Goal: Information Seeking & Learning: Learn about a topic

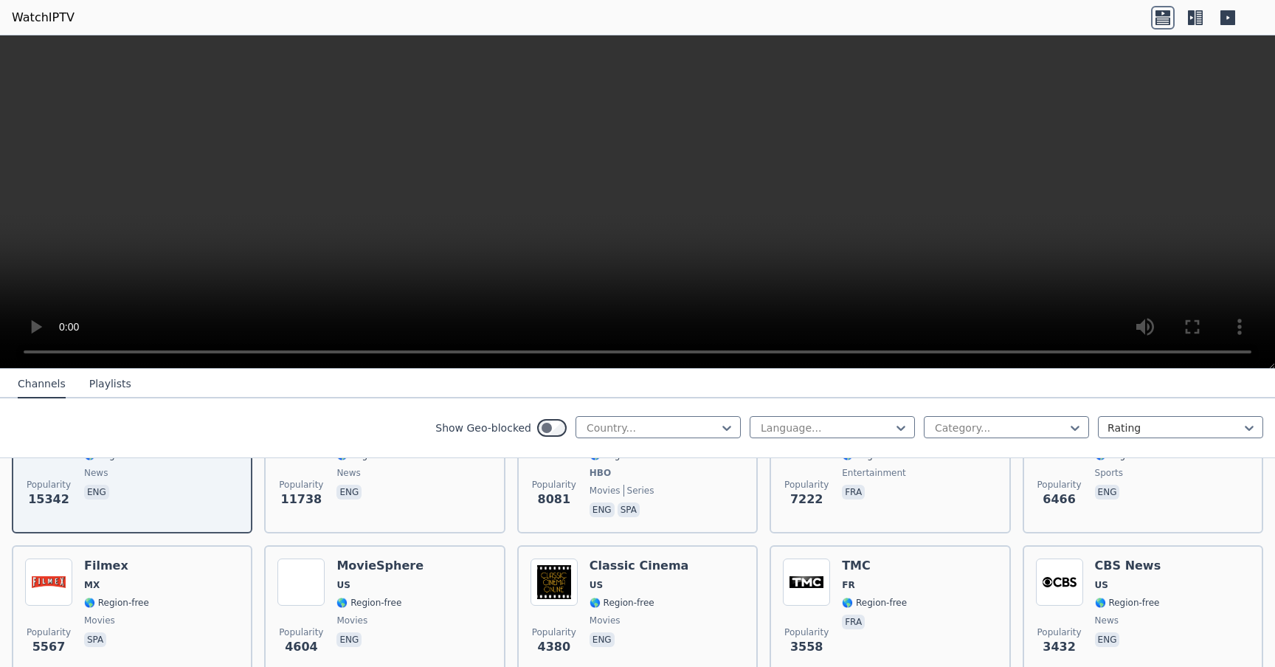
scroll to position [240, 0]
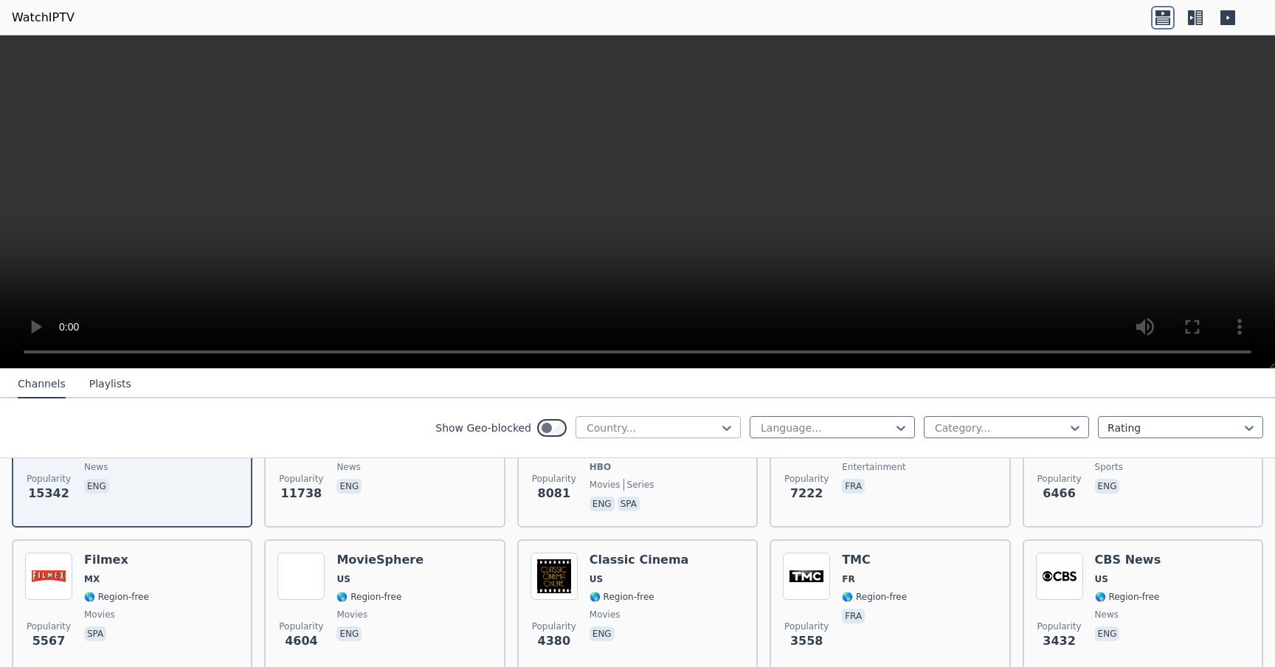
click at [607, 428] on div at bounding box center [652, 428] width 134 height 15
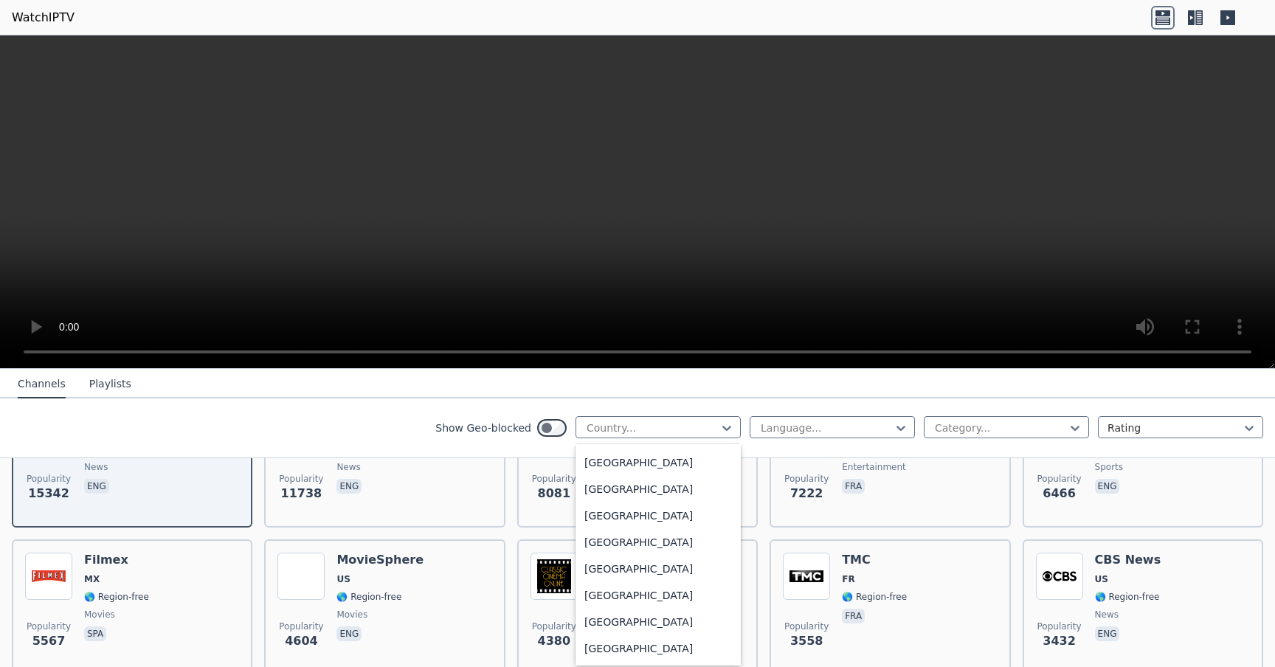
scroll to position [3522, 0]
click at [623, 637] on div "[GEOGRAPHIC_DATA]" at bounding box center [657, 645] width 165 height 27
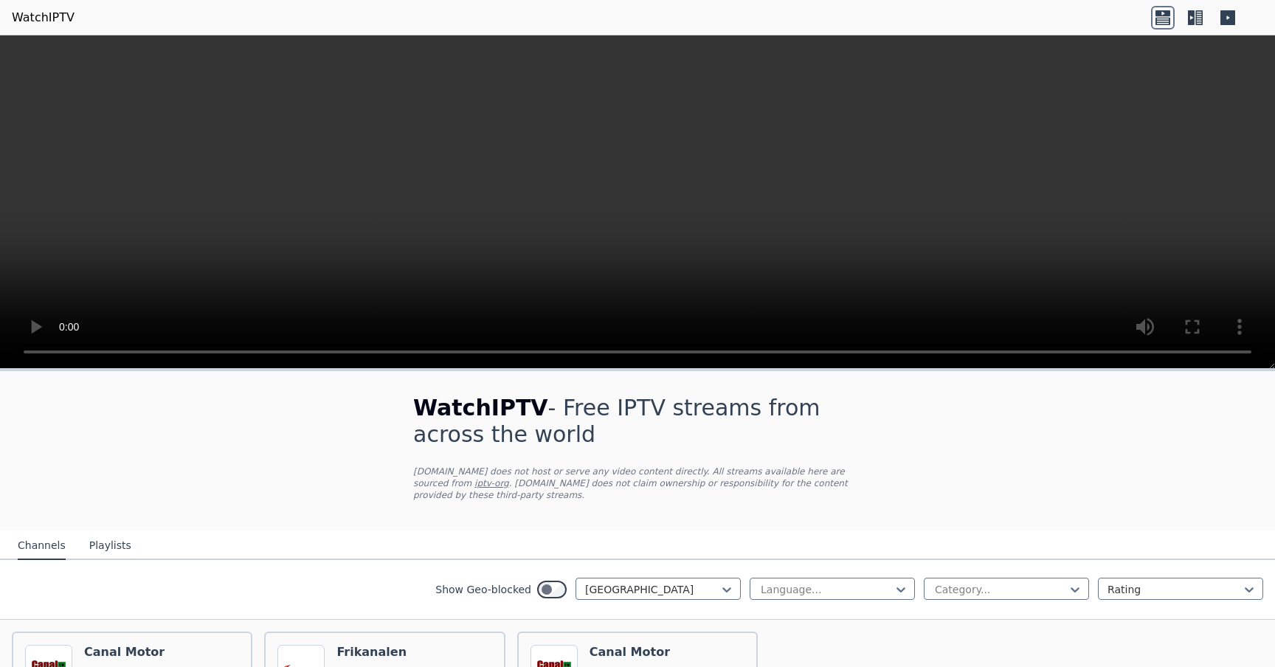
click at [131, 543] on div "Channels Playlists" at bounding box center [74, 546] width 137 height 28
click at [114, 545] on button "Playlists" at bounding box center [110, 546] width 42 height 28
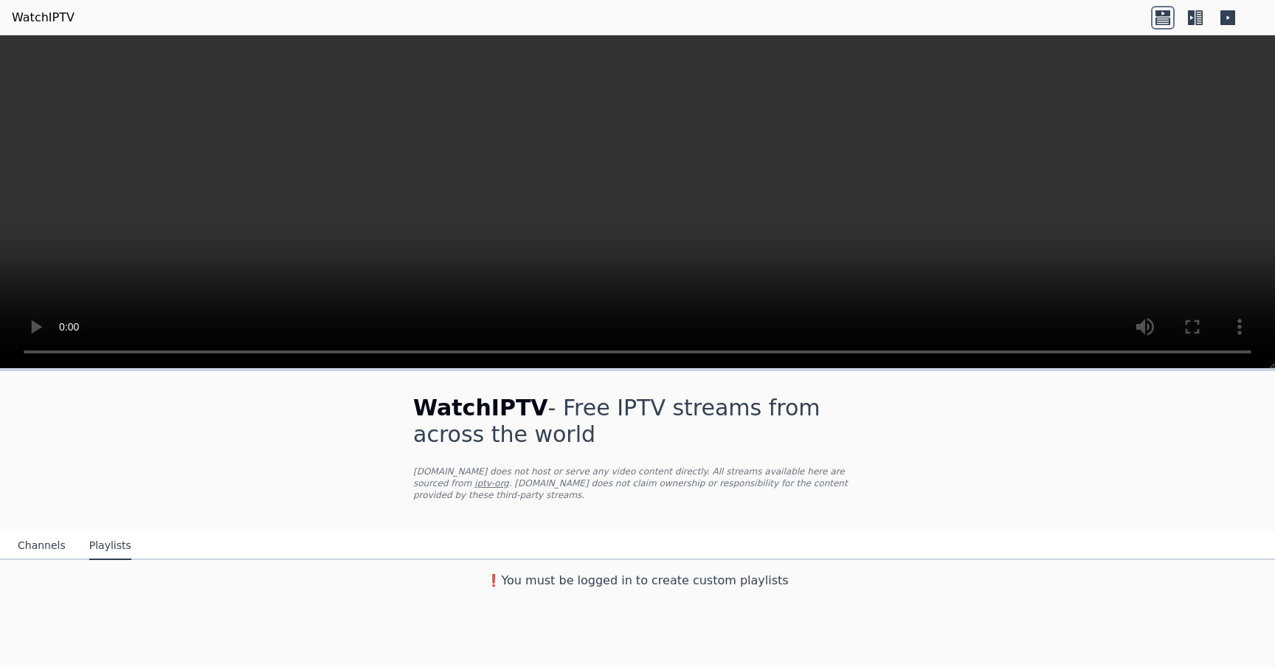
click at [33, 541] on button "Channels" at bounding box center [42, 546] width 48 height 28
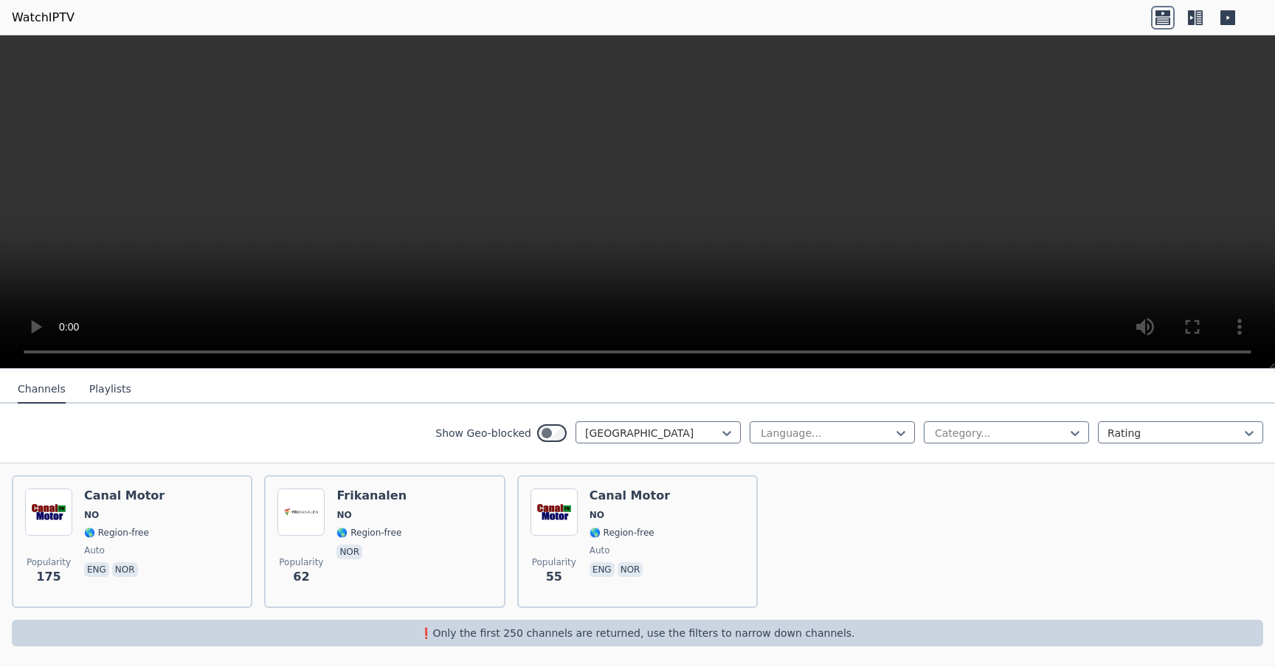
scroll to position [159, 0]
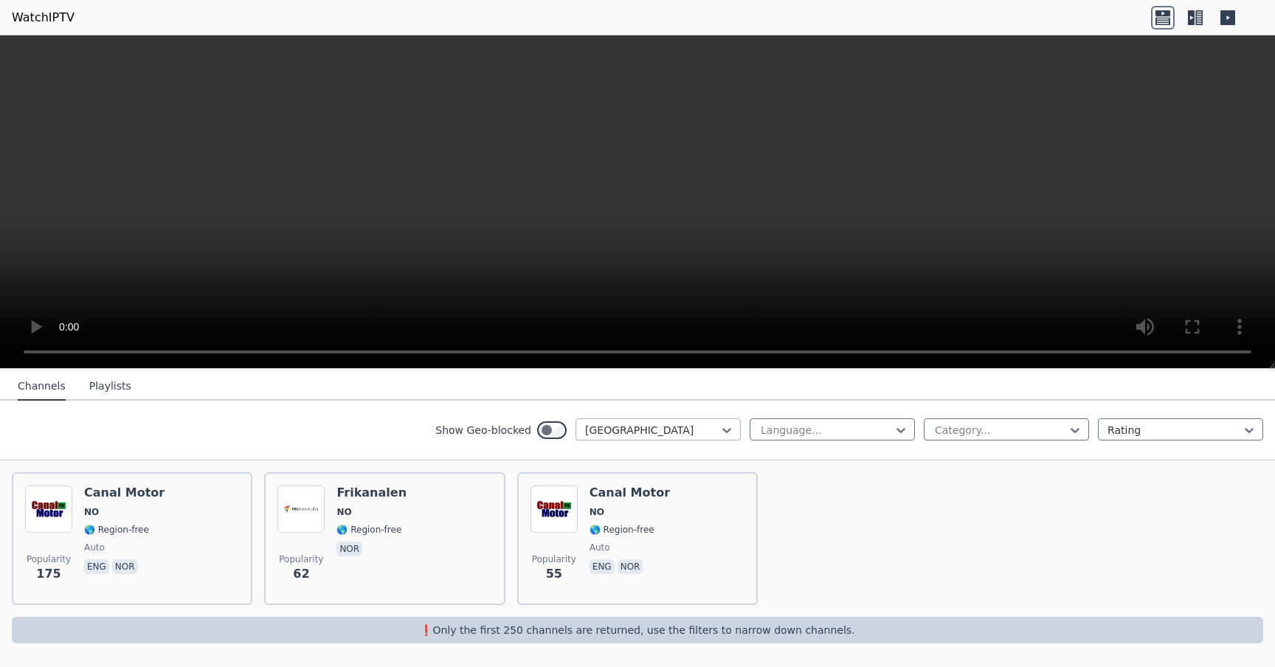
click at [684, 438] on div "[GEOGRAPHIC_DATA]" at bounding box center [657, 429] width 165 height 22
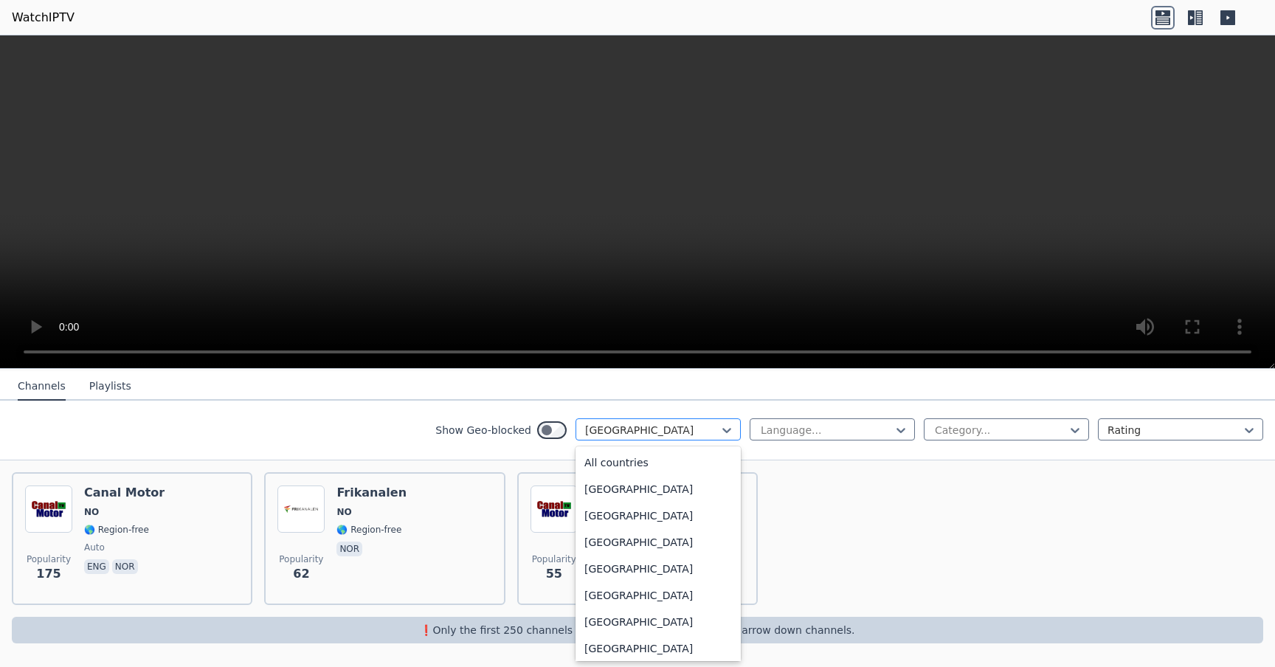
scroll to position [3524, 0]
click at [684, 438] on div "[GEOGRAPHIC_DATA]" at bounding box center [657, 429] width 165 height 22
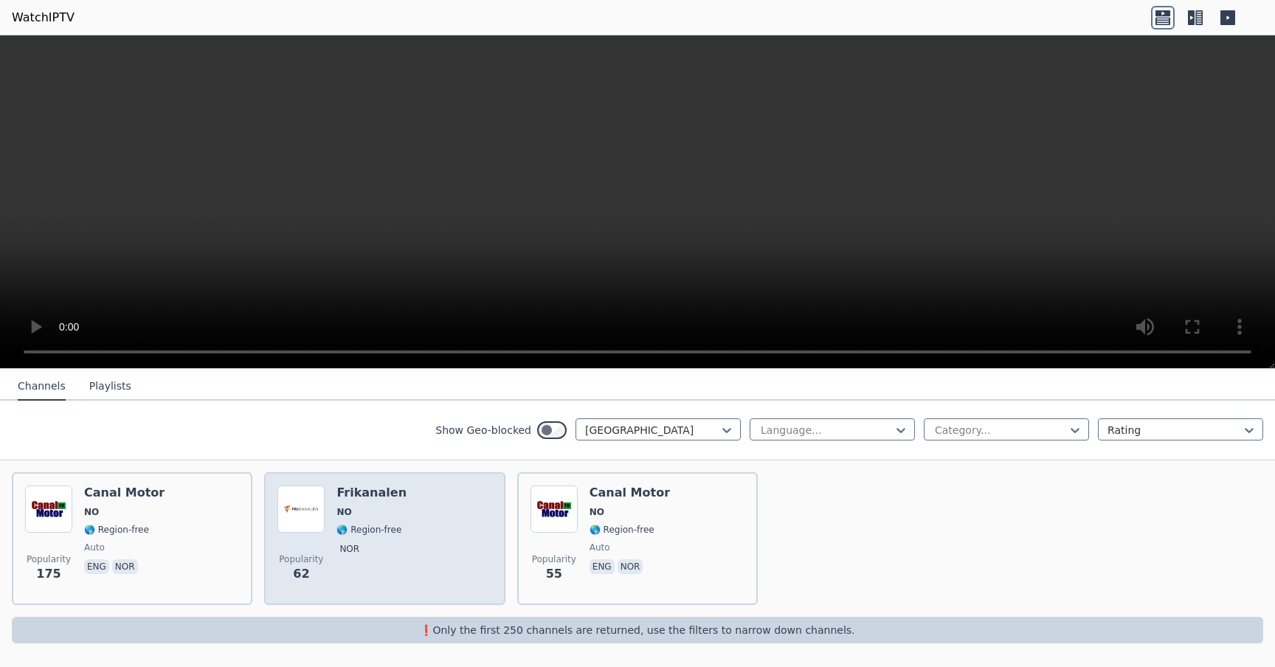
click at [466, 547] on div "Popularity 62 Frikanalen NO 🌎 Region-free nor" at bounding box center [384, 538] width 214 height 106
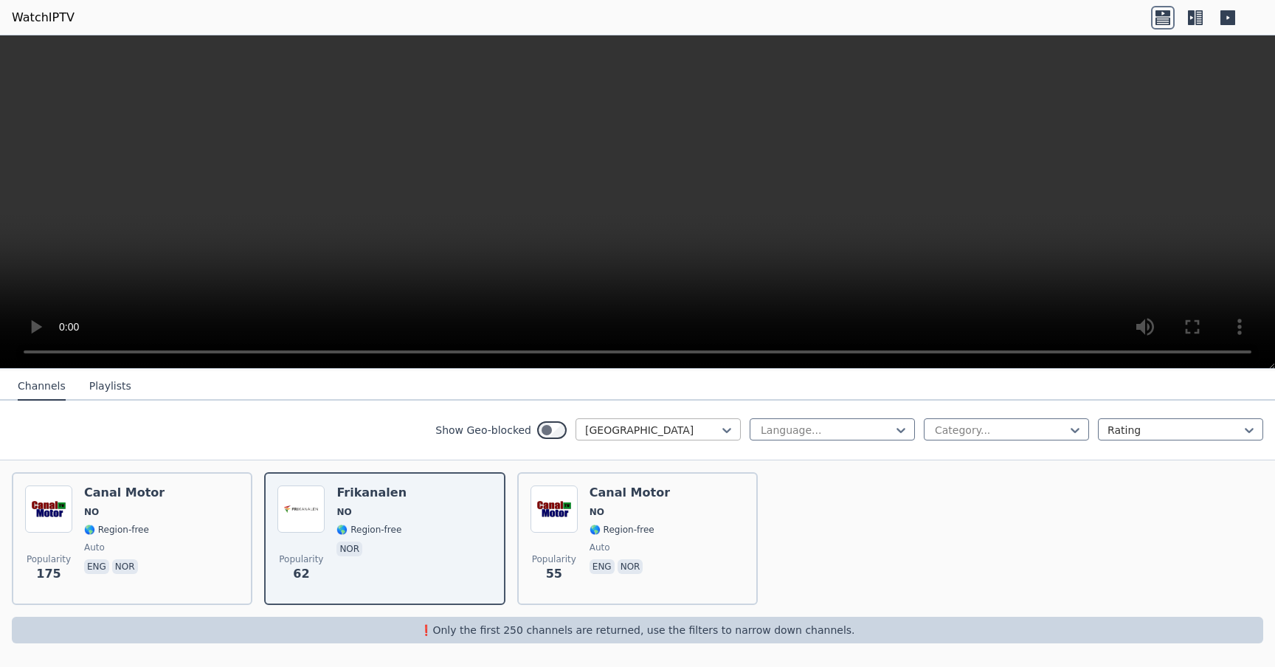
click at [718, 433] on div at bounding box center [652, 430] width 134 height 15
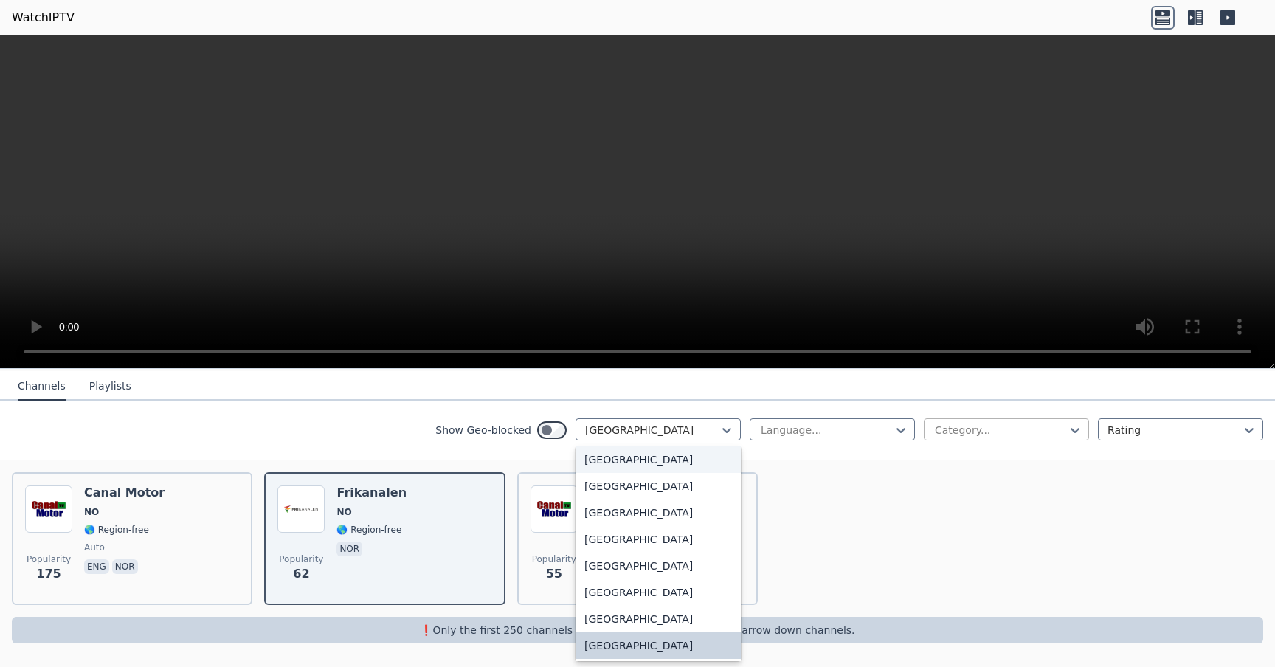
click at [967, 431] on div at bounding box center [1000, 430] width 134 height 15
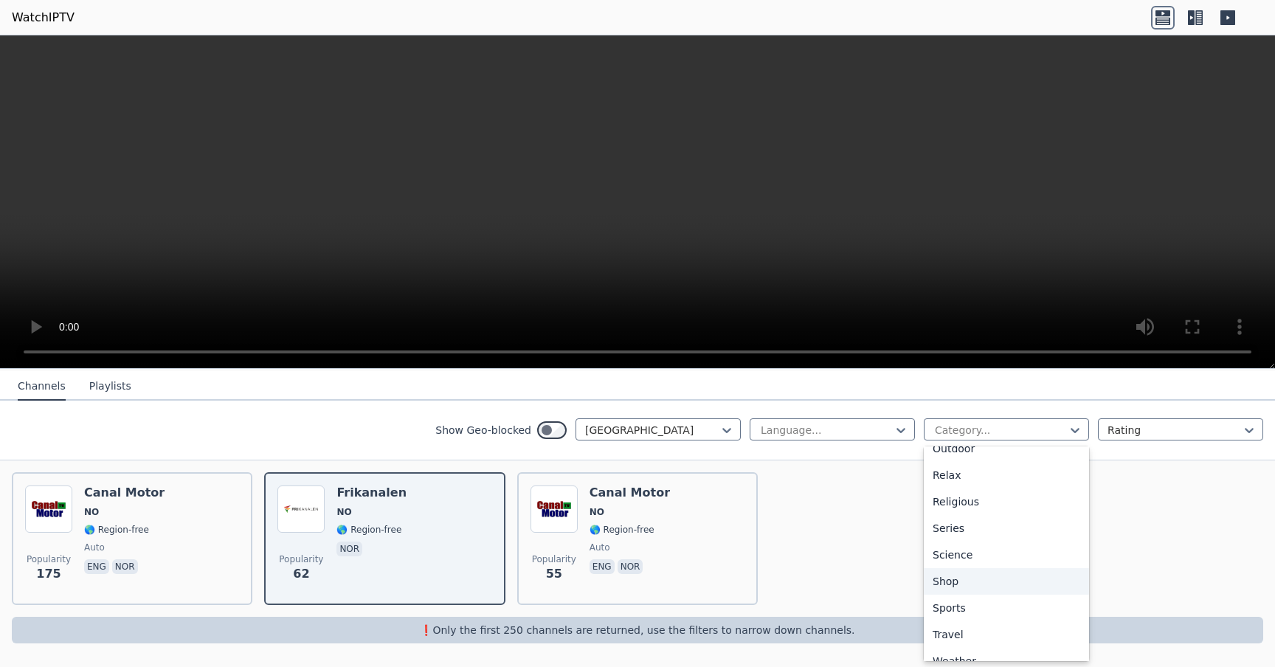
scroll to position [508, 0]
click at [810, 515] on div "Popularity 175 Canal Motor NO 🌎 Region-free auto eng nor Popularity 62 Frikanal…" at bounding box center [637, 538] width 1275 height 156
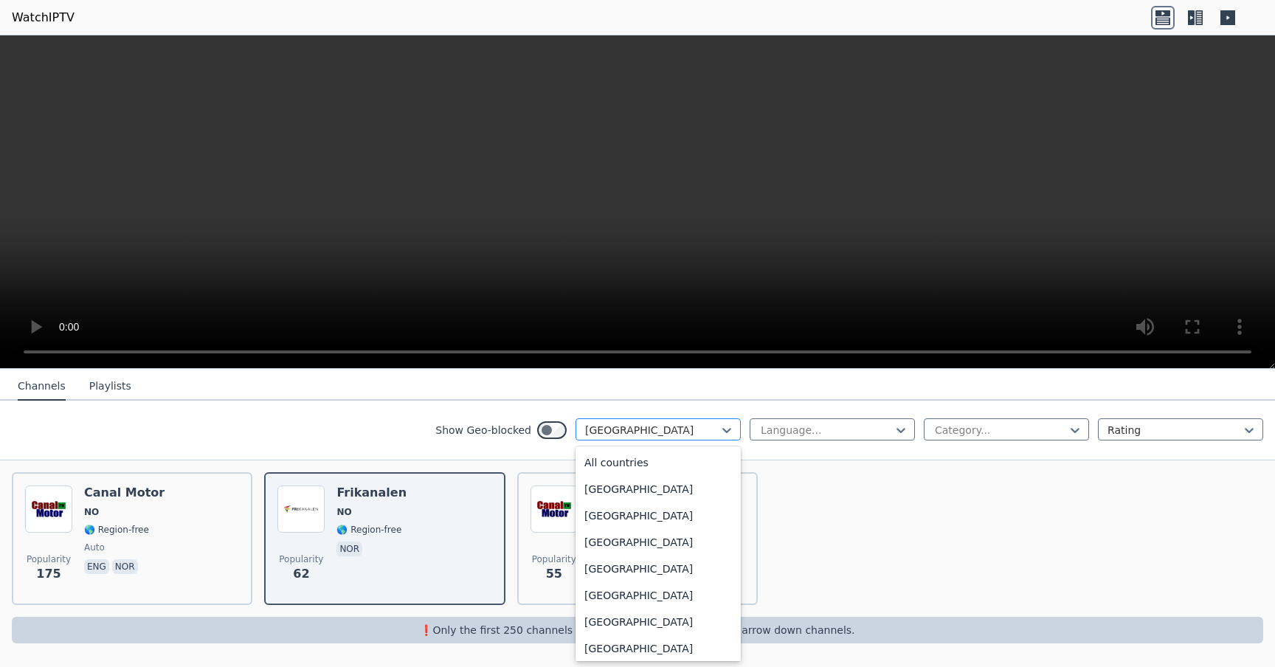
click at [674, 438] on div "[GEOGRAPHIC_DATA]" at bounding box center [657, 429] width 165 height 22
click at [674, 586] on div "[GEOGRAPHIC_DATA]" at bounding box center [657, 592] width 165 height 27
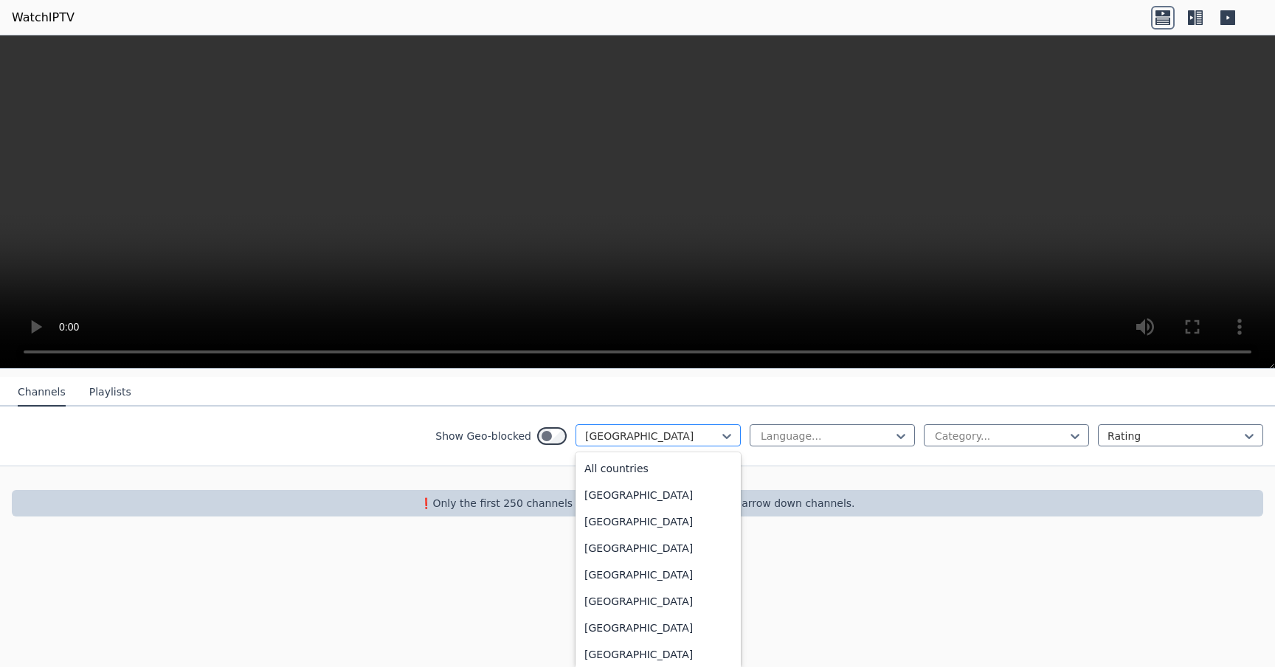
scroll to position [3471, 0]
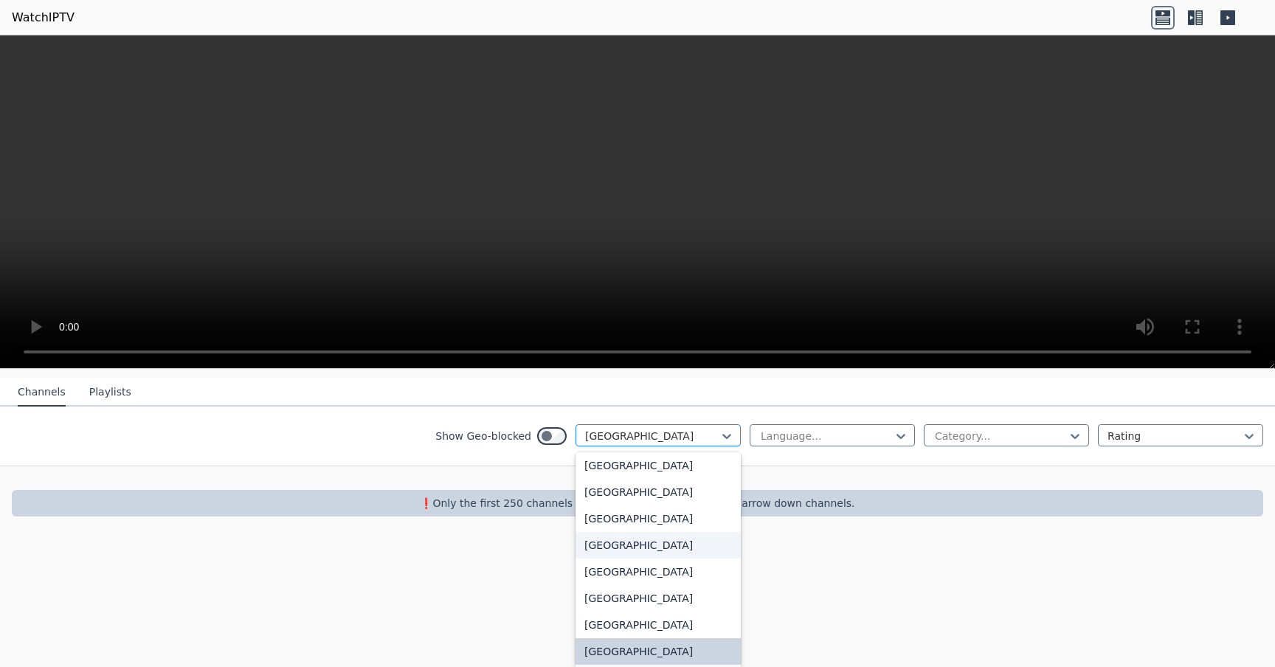
click at [666, 446] on div "option North Korea, selected. New Zealand, 134 of 206. 206 results available. U…" at bounding box center [657, 435] width 165 height 22
click at [657, 472] on div "[GEOGRAPHIC_DATA]" at bounding box center [657, 465] width 165 height 27
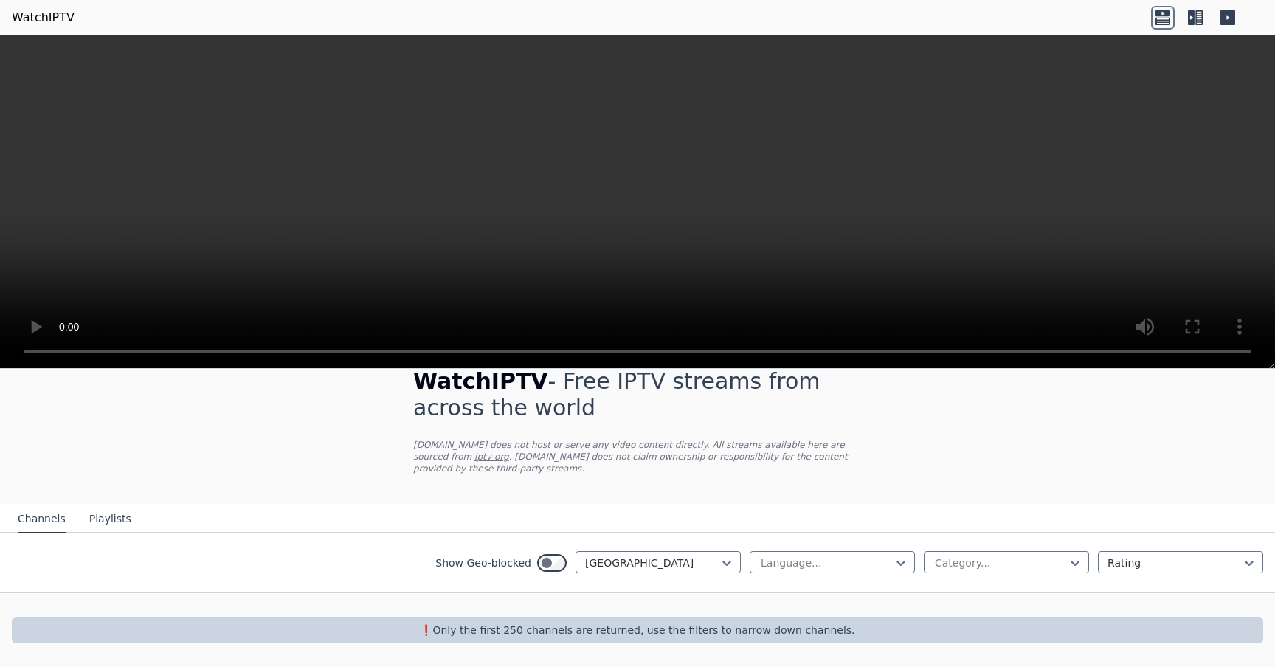
scroll to position [159, 0]
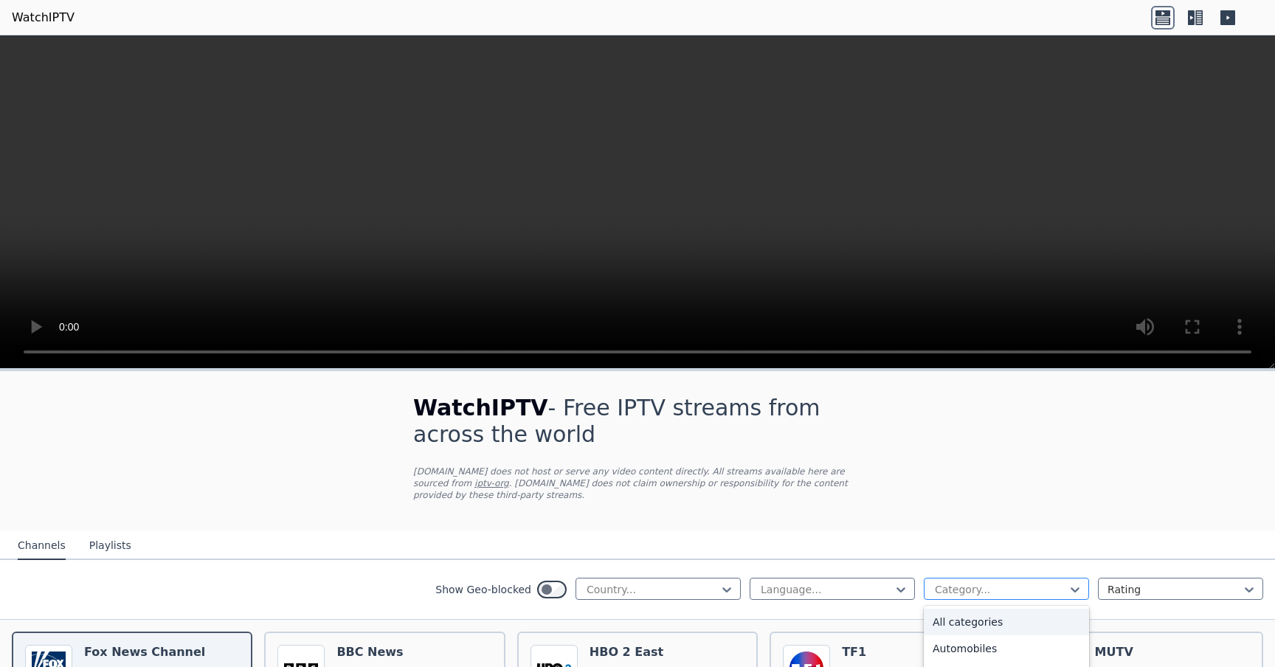
click at [967, 581] on div "Category..." at bounding box center [1006, 589] width 165 height 22
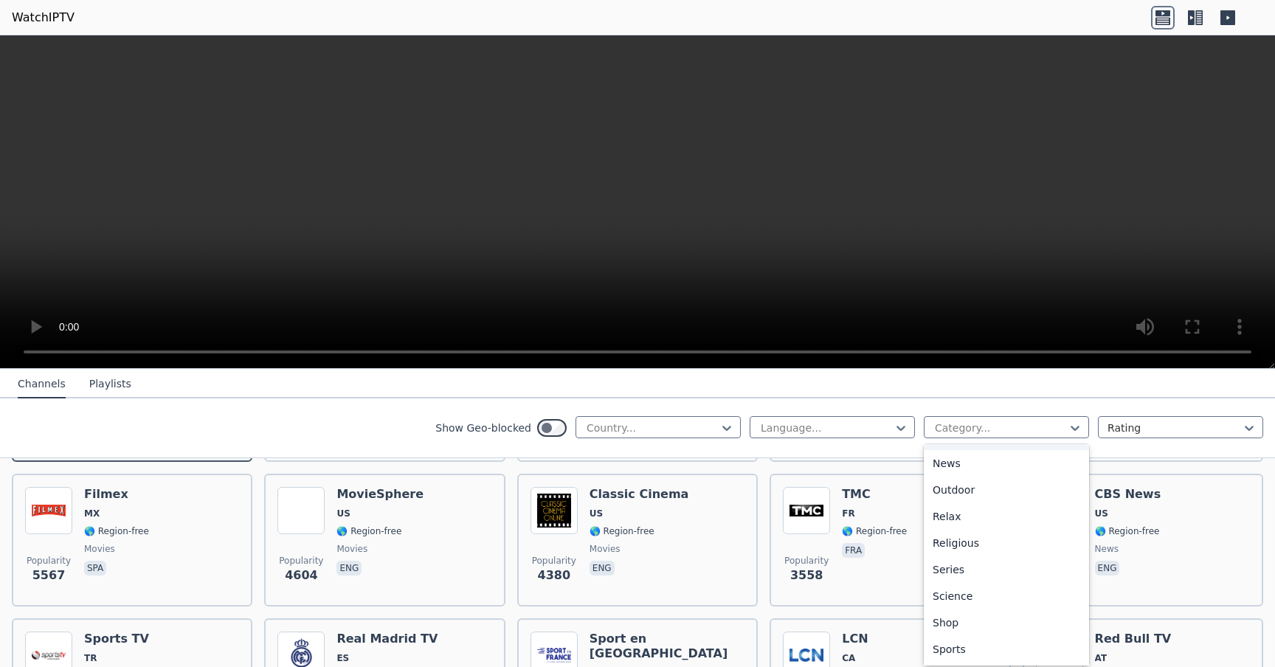
scroll to position [452, 0]
click at [979, 641] on div "Sports" at bounding box center [1006, 645] width 165 height 27
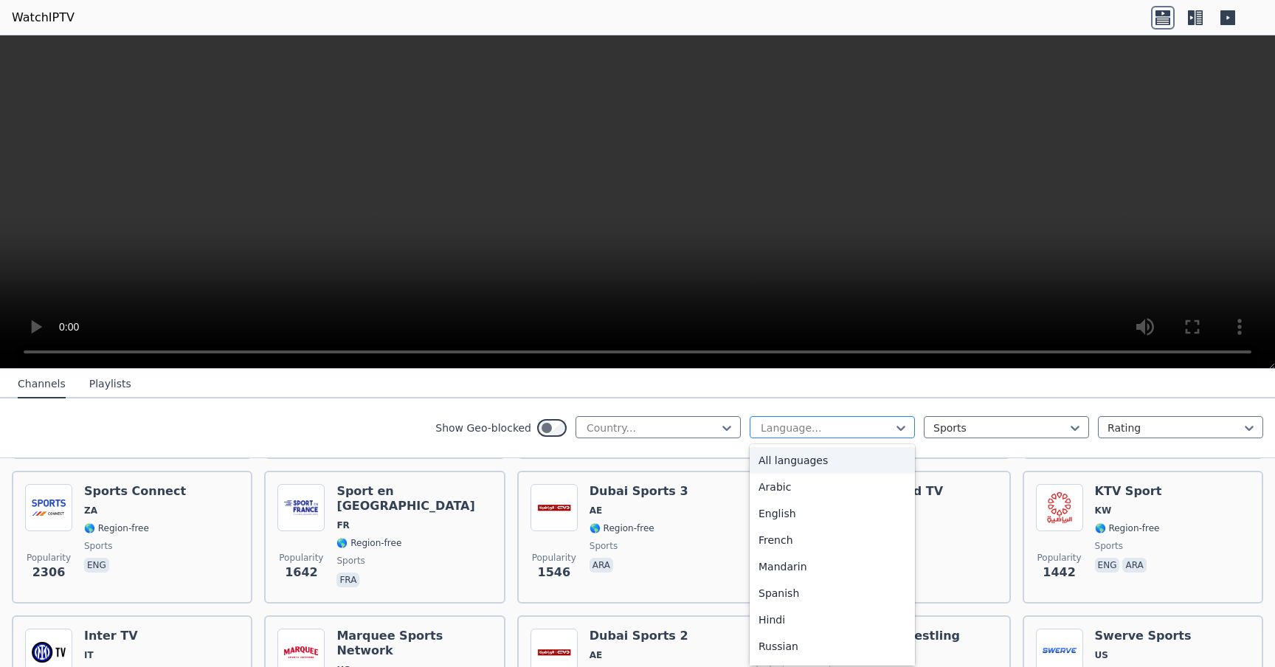
click at [806, 419] on div "Language..." at bounding box center [832, 427] width 165 height 22
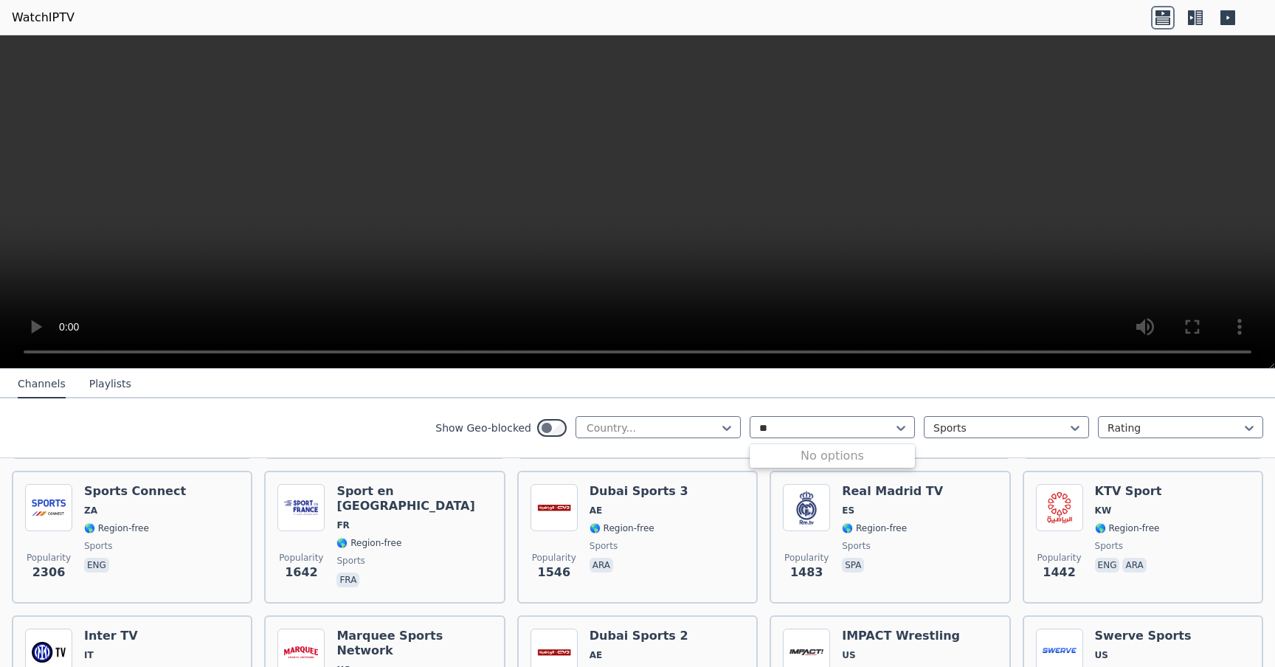
type input "*"
click at [310, 438] on div "Show Geo-blocked Country... Language... Sports Rating" at bounding box center [637, 428] width 1275 height 60
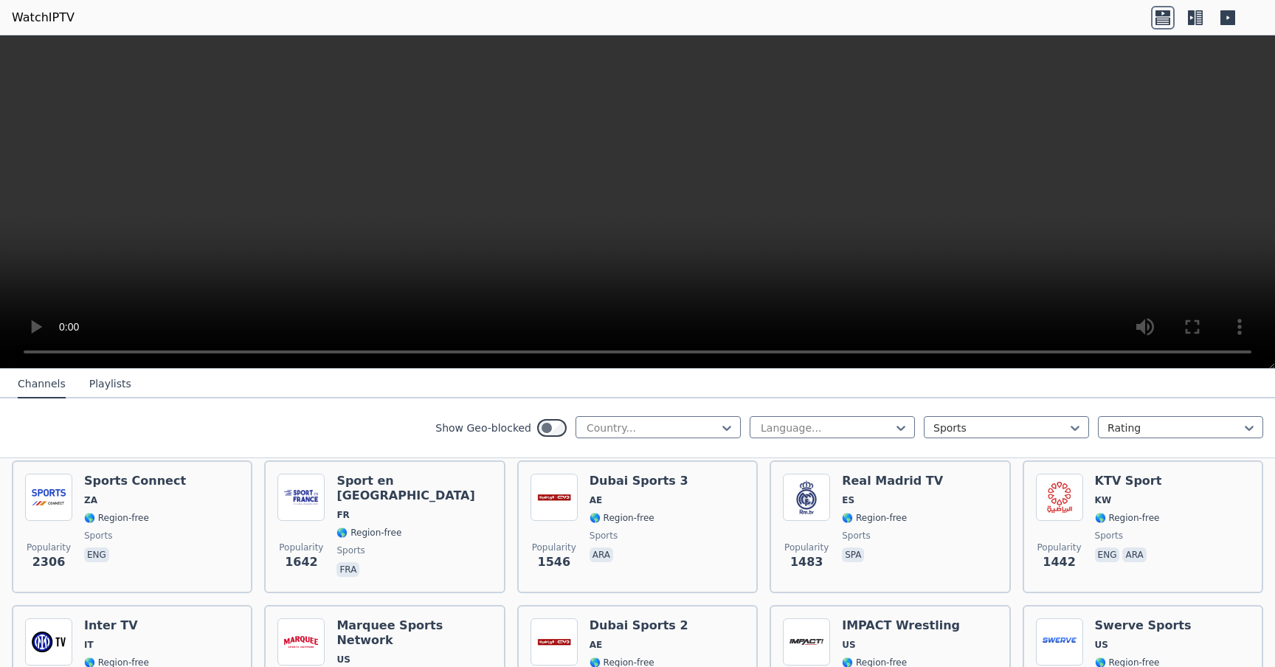
scroll to position [314, 0]
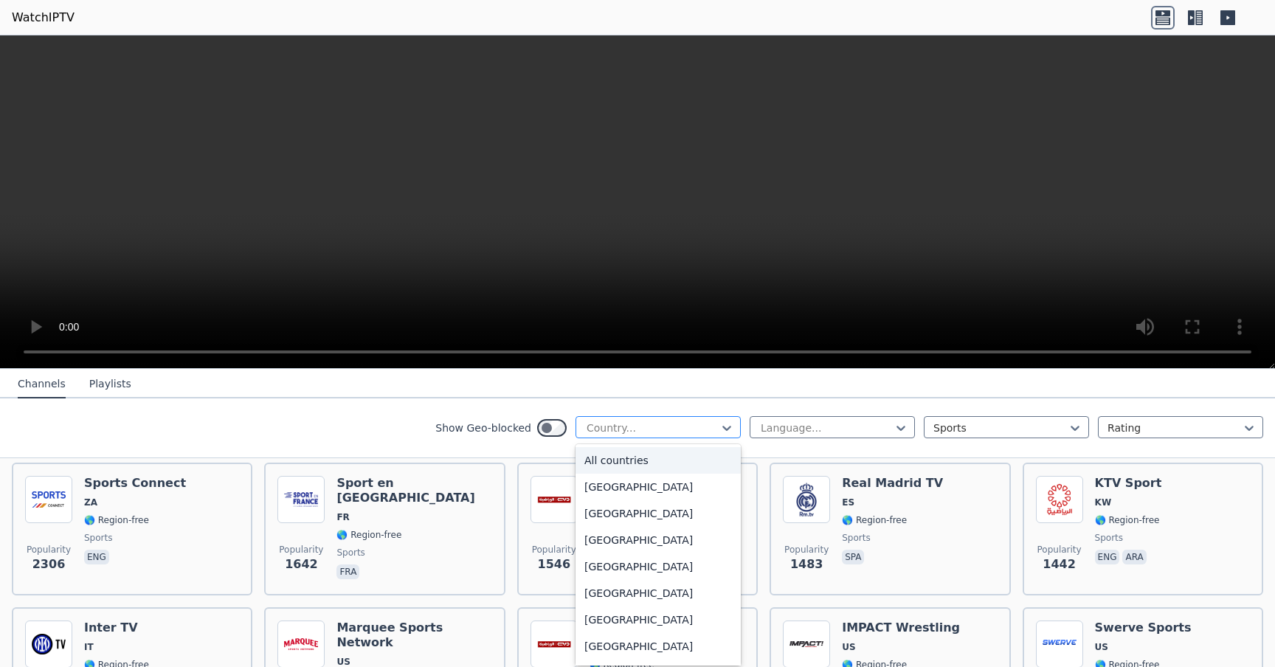
click at [625, 420] on div "Country..." at bounding box center [657, 427] width 165 height 22
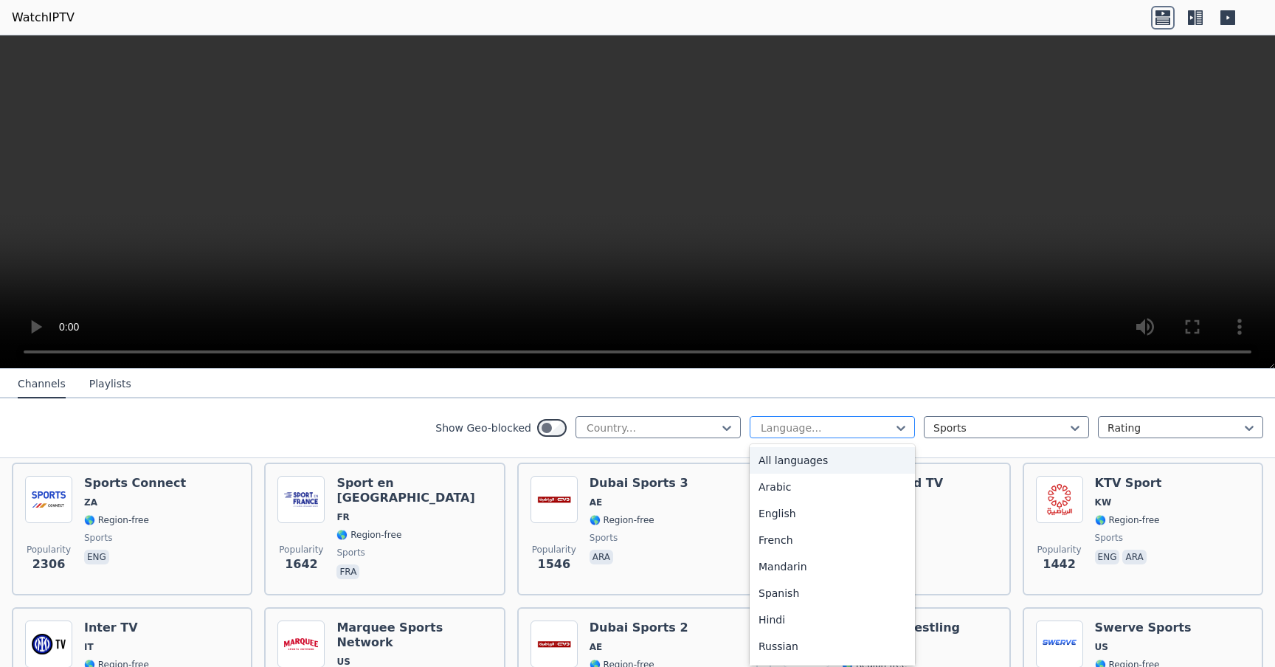
click at [820, 431] on div at bounding box center [826, 428] width 134 height 15
click at [822, 513] on div "English" at bounding box center [832, 513] width 165 height 27
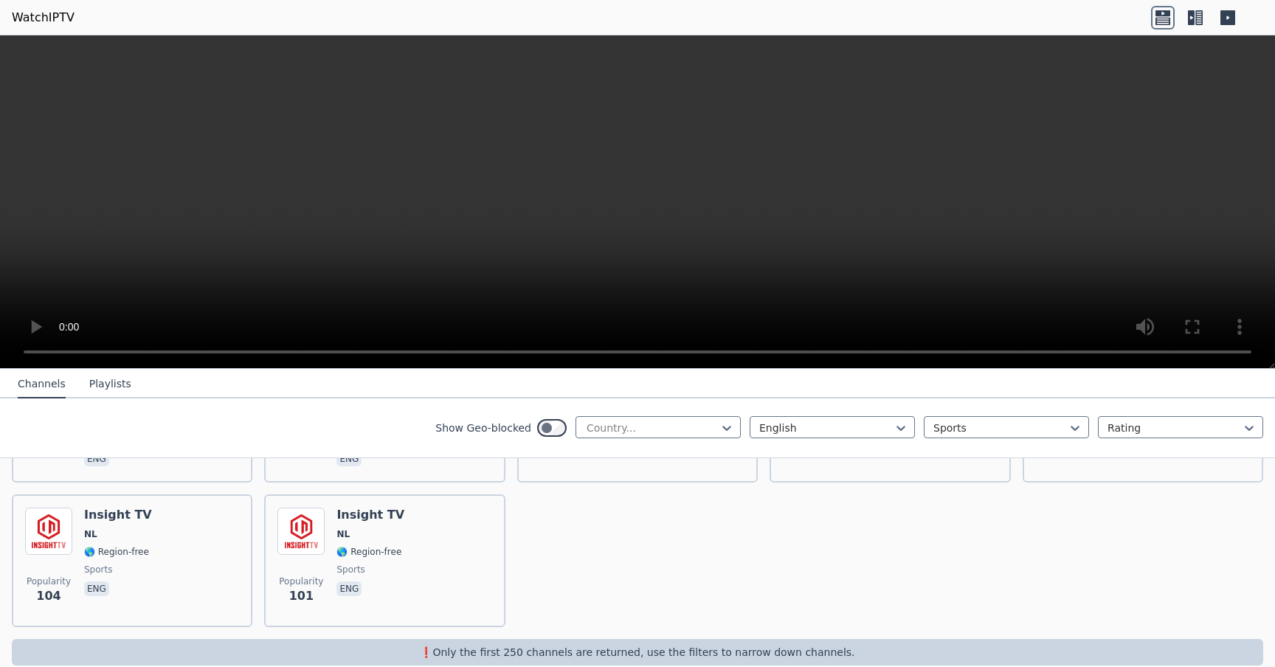
scroll to position [1476, 0]
